Goal: Register for event/course

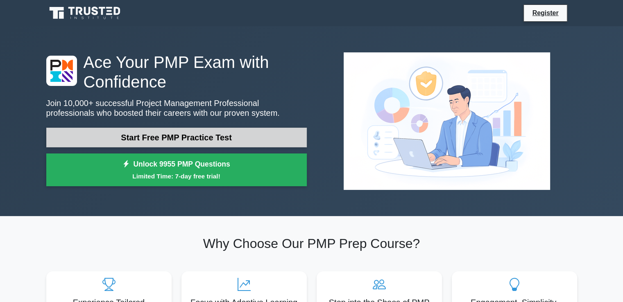
click at [255, 130] on link "Start Free PMP Practice Test" at bounding box center [176, 138] width 260 height 20
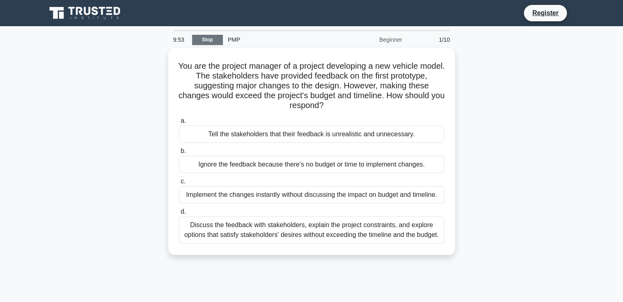
click at [203, 38] on link "Stop" at bounding box center [207, 40] width 31 height 10
